Goal: Contribute content

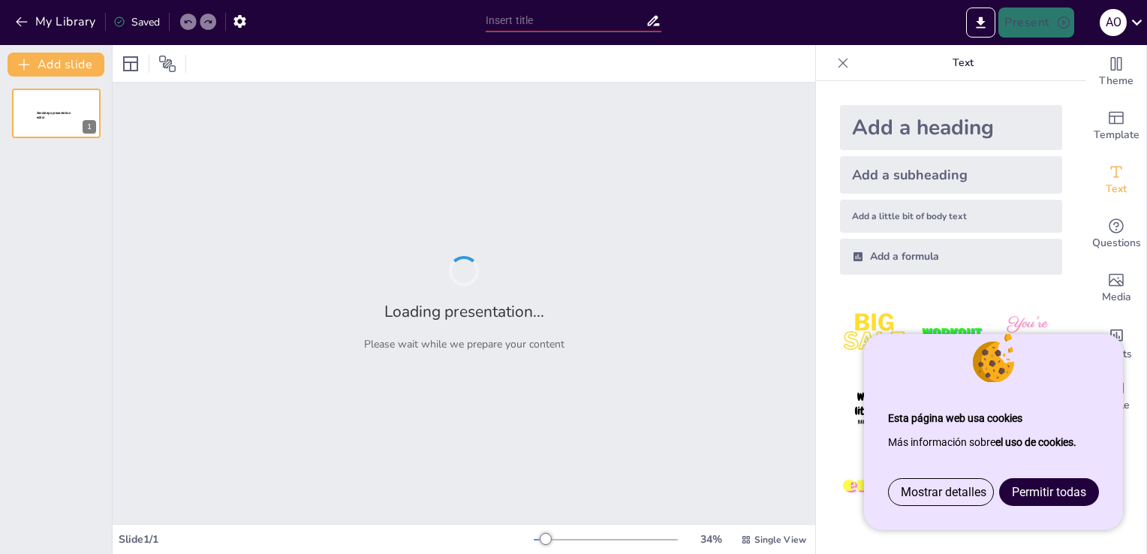
type input "Análisis de Diseño y Funcionalidad en Plataformas Digitales"
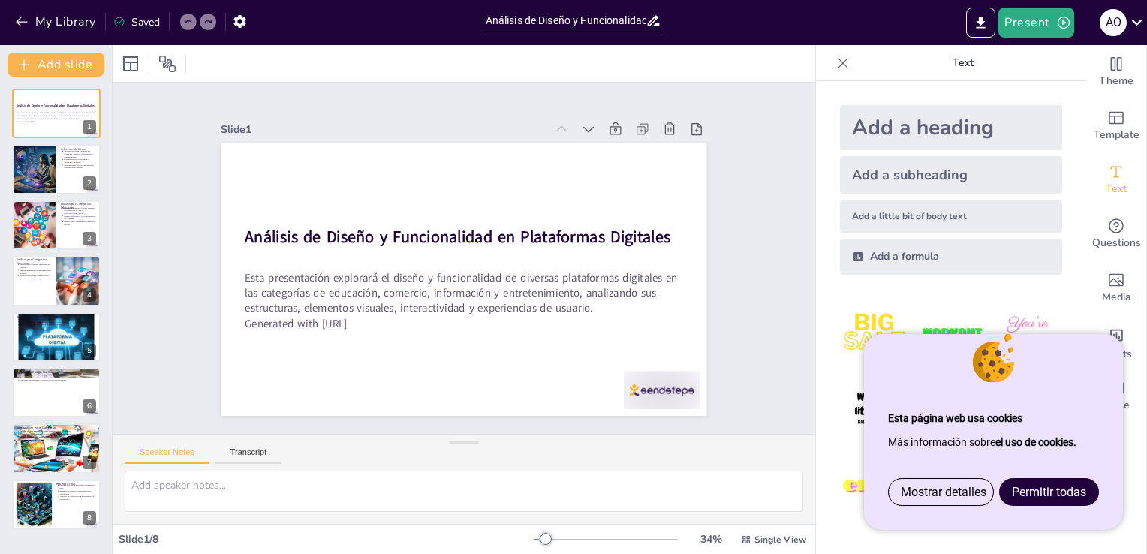
click at [1041, 500] on link "Permitir todas" at bounding box center [1049, 492] width 98 height 26
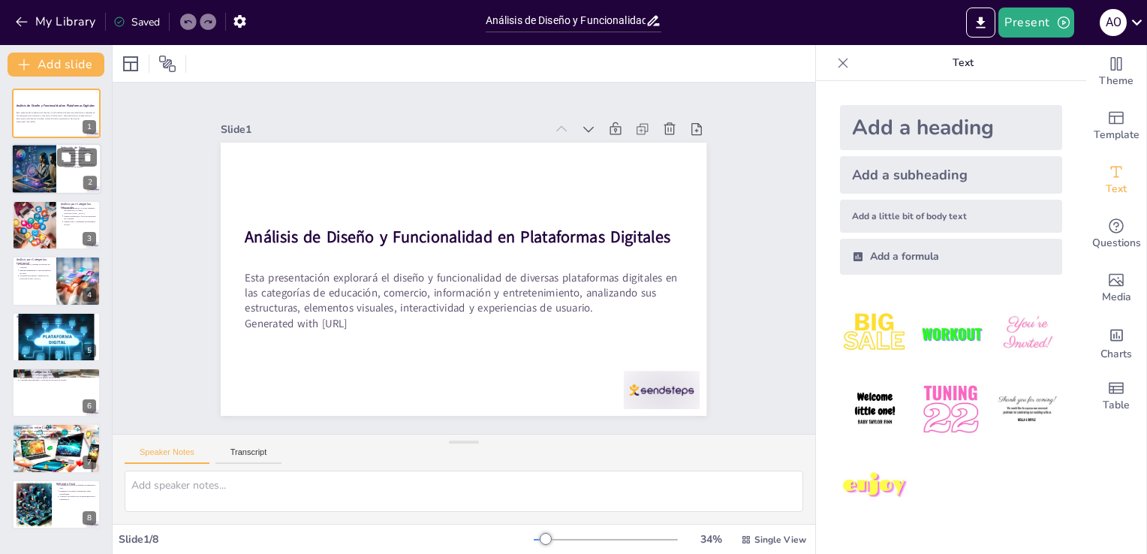
click at [26, 149] on div at bounding box center [33, 169] width 89 height 51
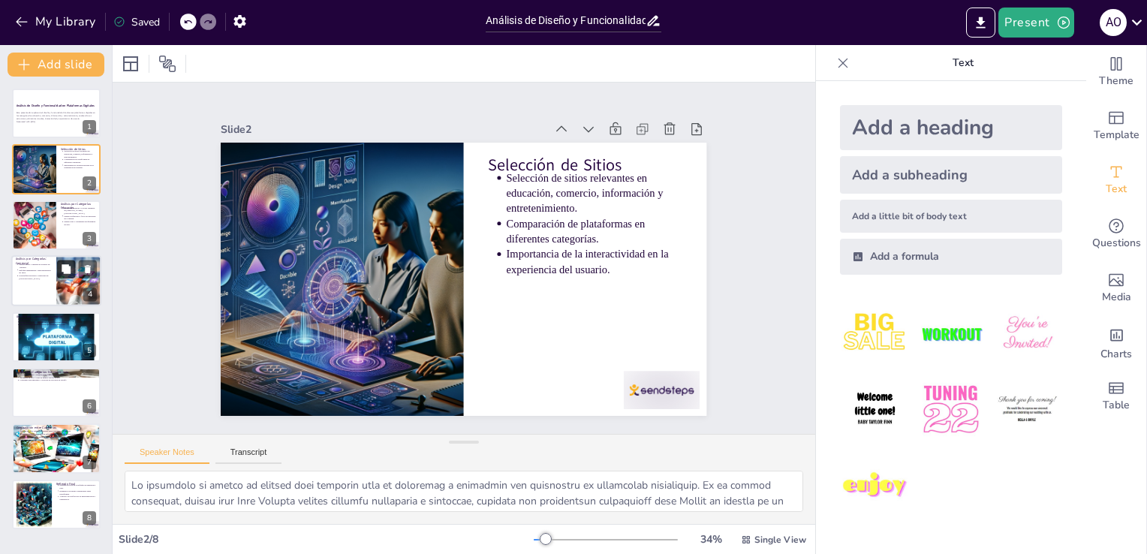
click at [63, 272] on icon at bounding box center [66, 269] width 11 height 11
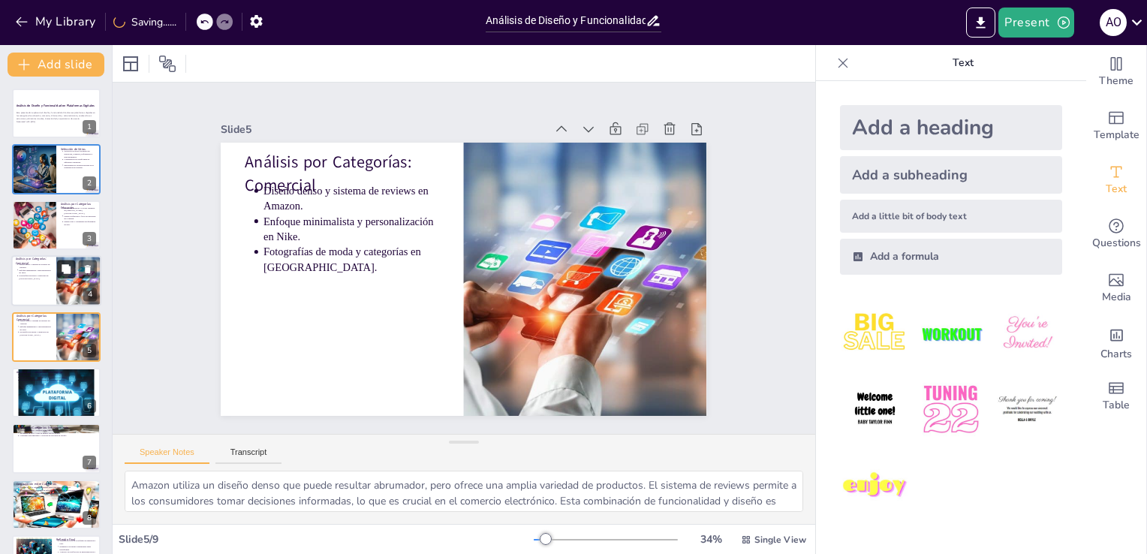
scroll to position [21, 0]
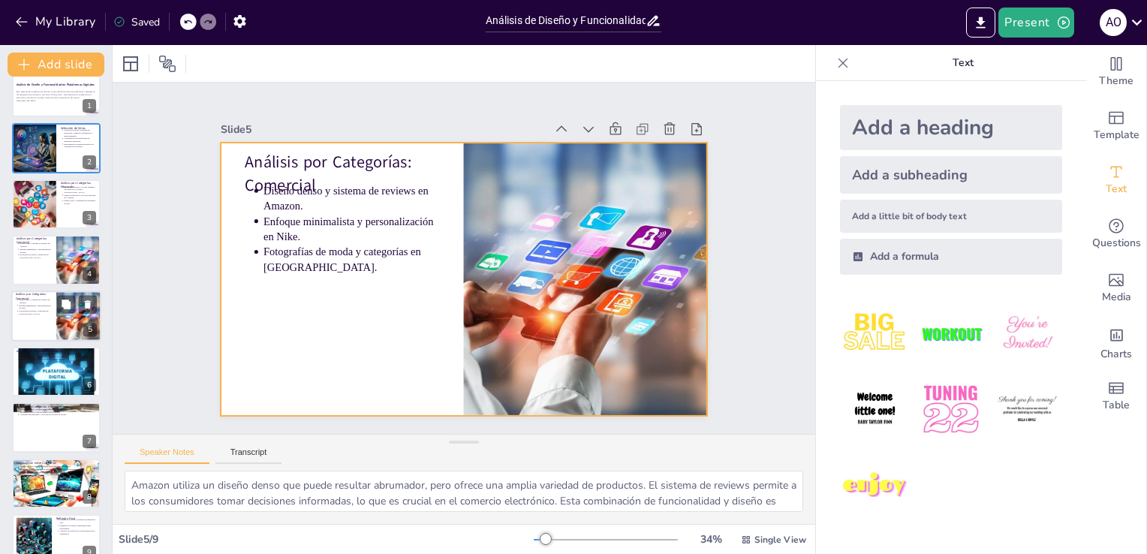
click at [47, 314] on div at bounding box center [56, 315] width 90 height 51
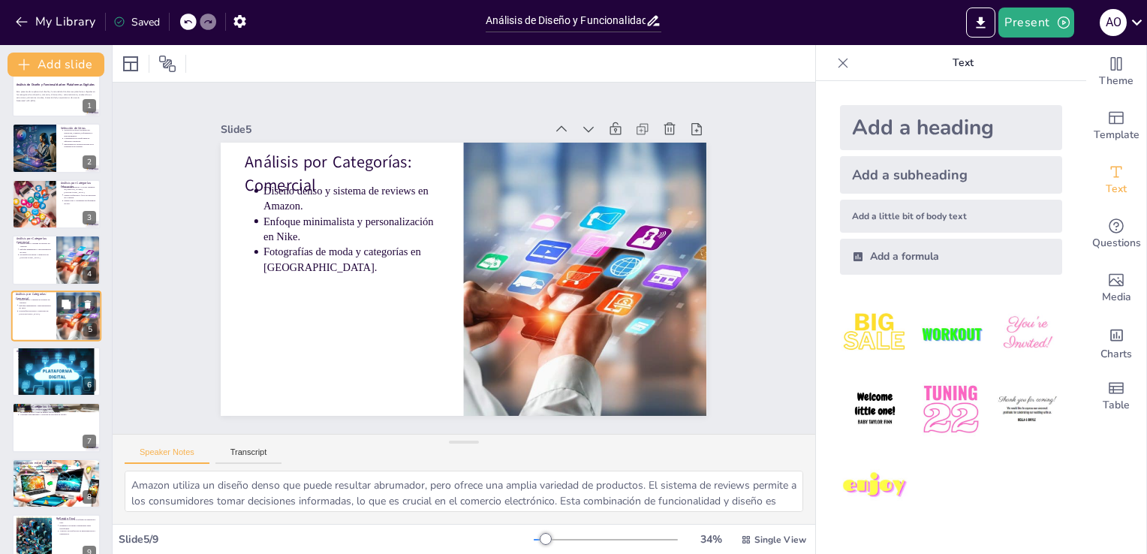
click at [44, 320] on div at bounding box center [56, 315] width 90 height 51
click at [57, 365] on div at bounding box center [77, 359] width 40 height 18
type textarea "La BBC utiliza una estructura clara y colores sobrios que transmiten seriedad y…"
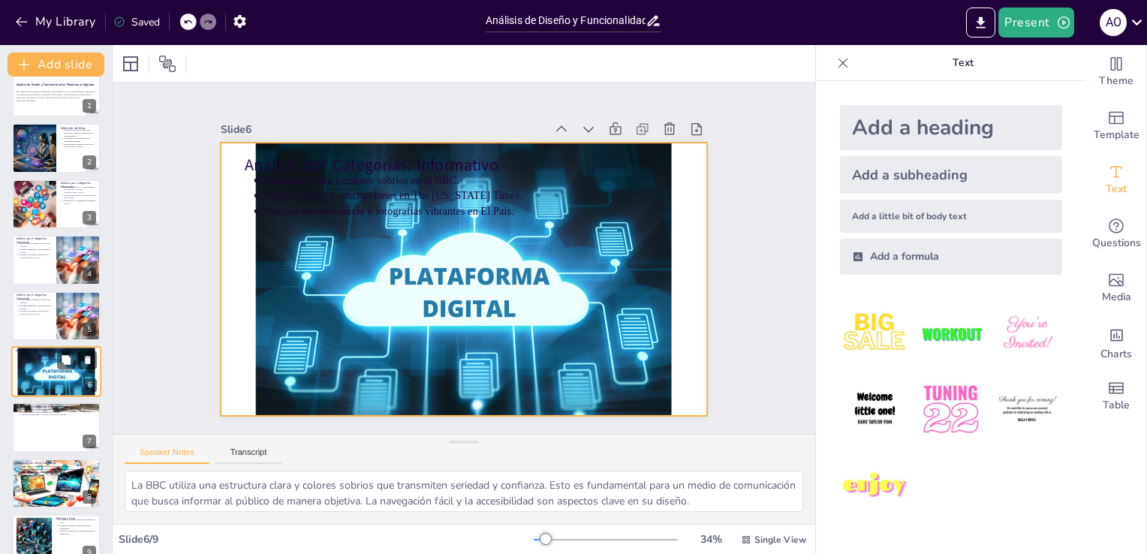
scroll to position [43, 0]
